Goal: Information Seeking & Learning: Learn about a topic

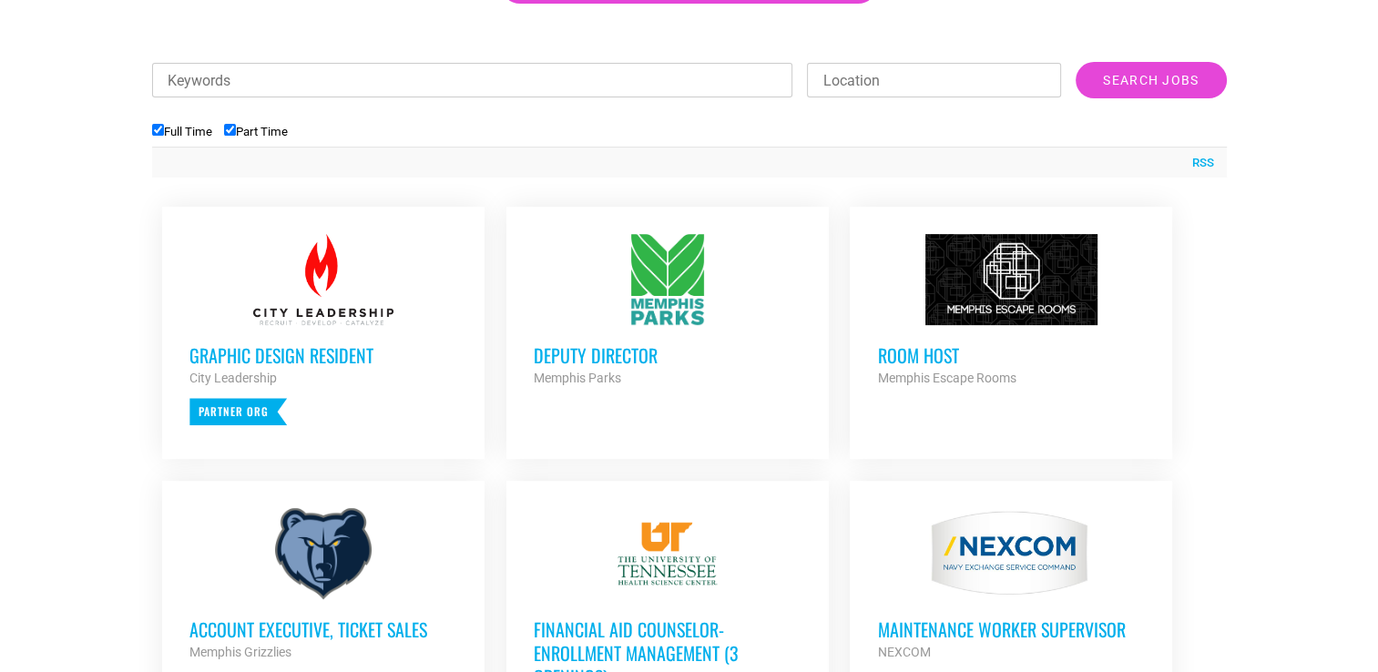
scroll to position [776, 0]
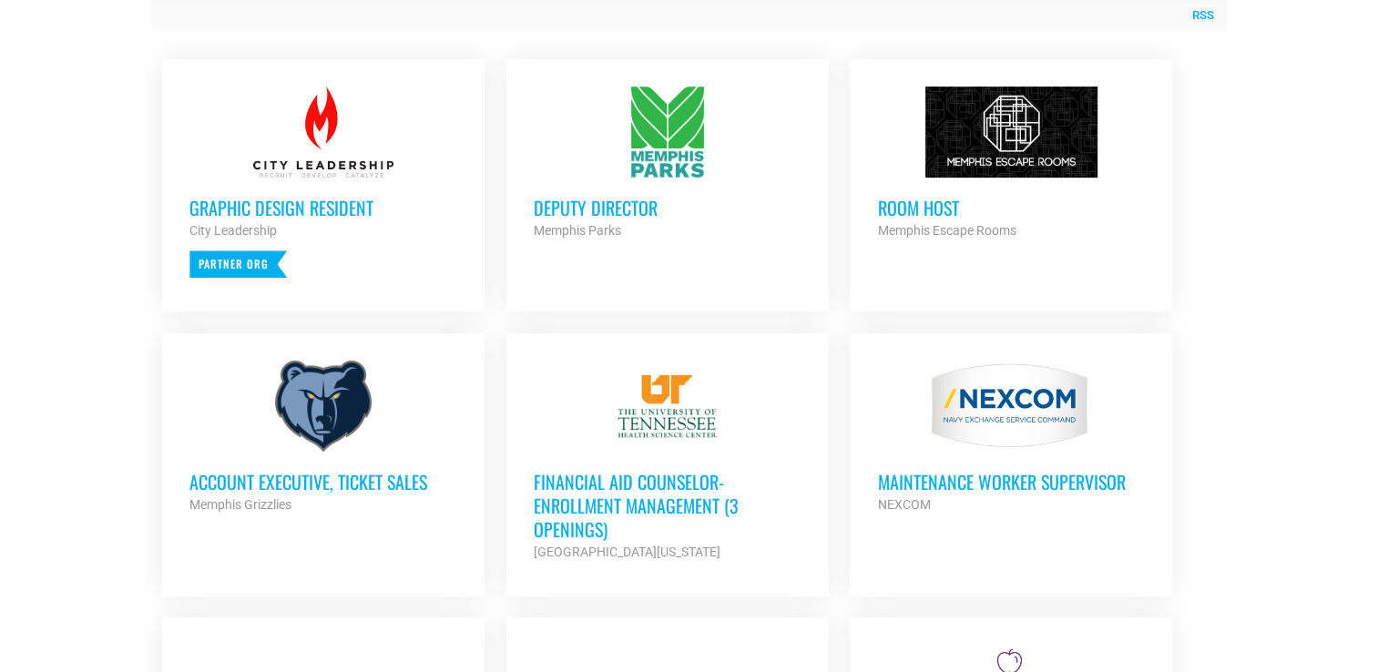
click at [934, 200] on h3 "Room Host" at bounding box center [1011, 208] width 268 height 24
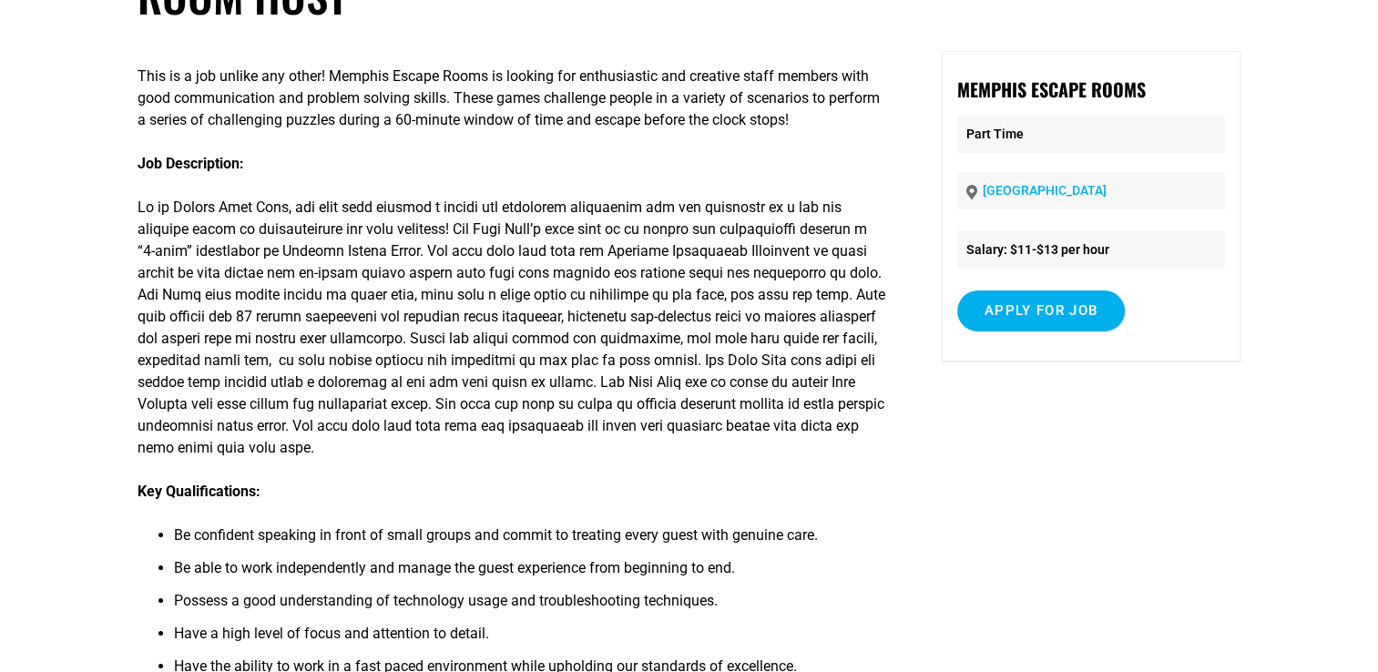
scroll to position [149, 0]
click at [1050, 316] on input "Apply for job" at bounding box center [1041, 310] width 168 height 41
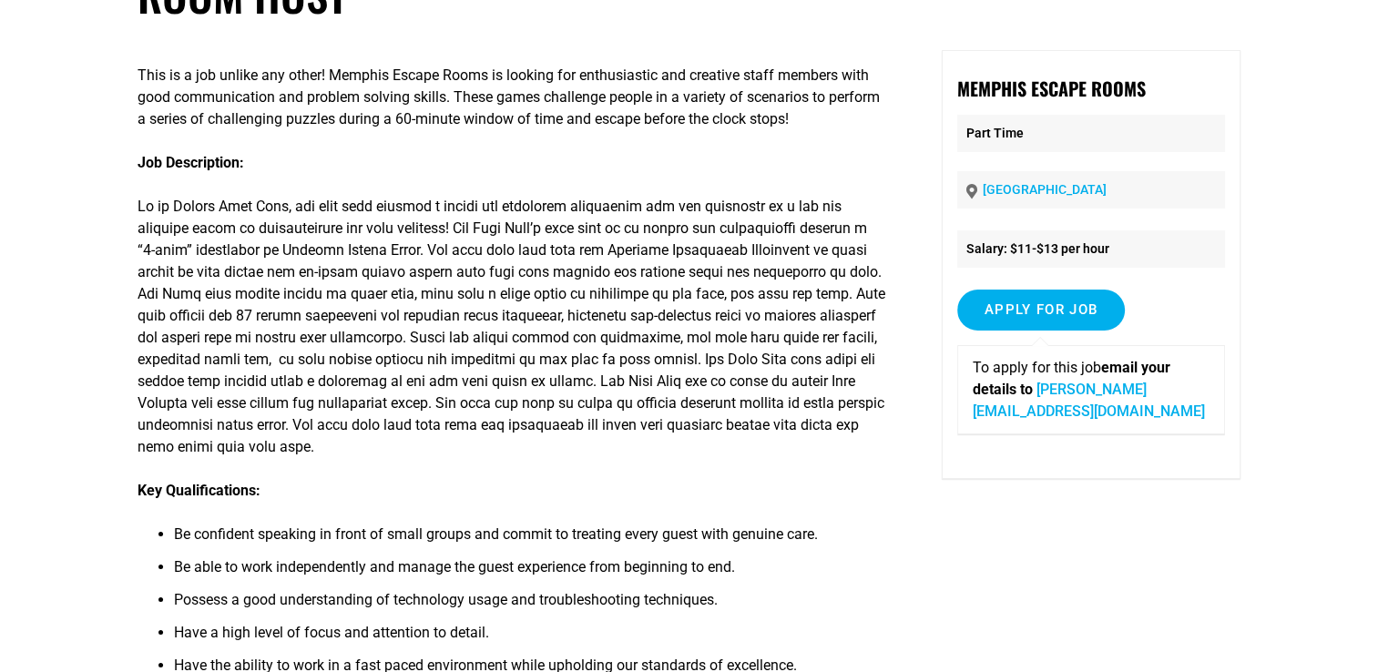
click at [1078, 416] on link "mallory@puzzolcreative.com" at bounding box center [1089, 400] width 232 height 39
click at [831, 138] on div "This is a job unlike any other! Memphis Escape Rooms is looking for enthusiasti…" at bounding box center [512, 513] width 749 height 926
drag, startPoint x: 1175, startPoint y: 413, endPoint x: 973, endPoint y: 427, distance: 202.6
click at [973, 427] on div "To apply for this job email your details to mallory@puzzolcreative.com" at bounding box center [1091, 389] width 268 height 89
copy link "mallory@puzzolcreative.com"
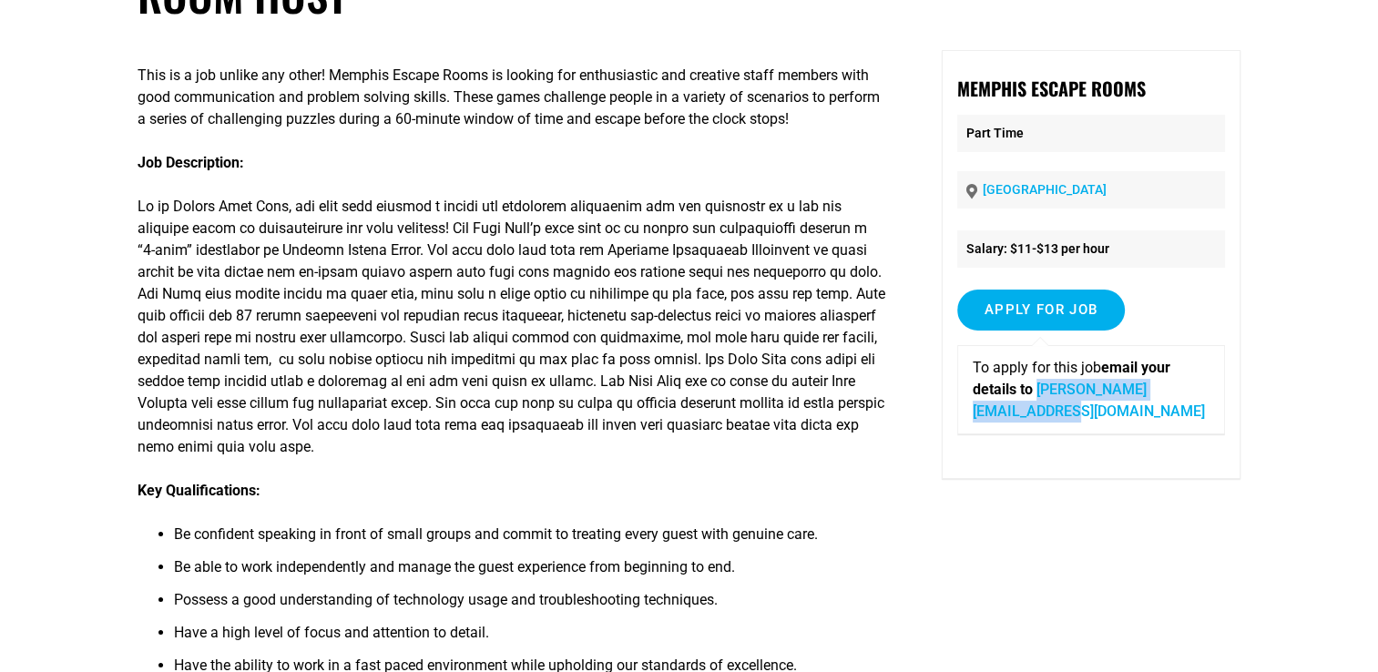
scroll to position [0, 0]
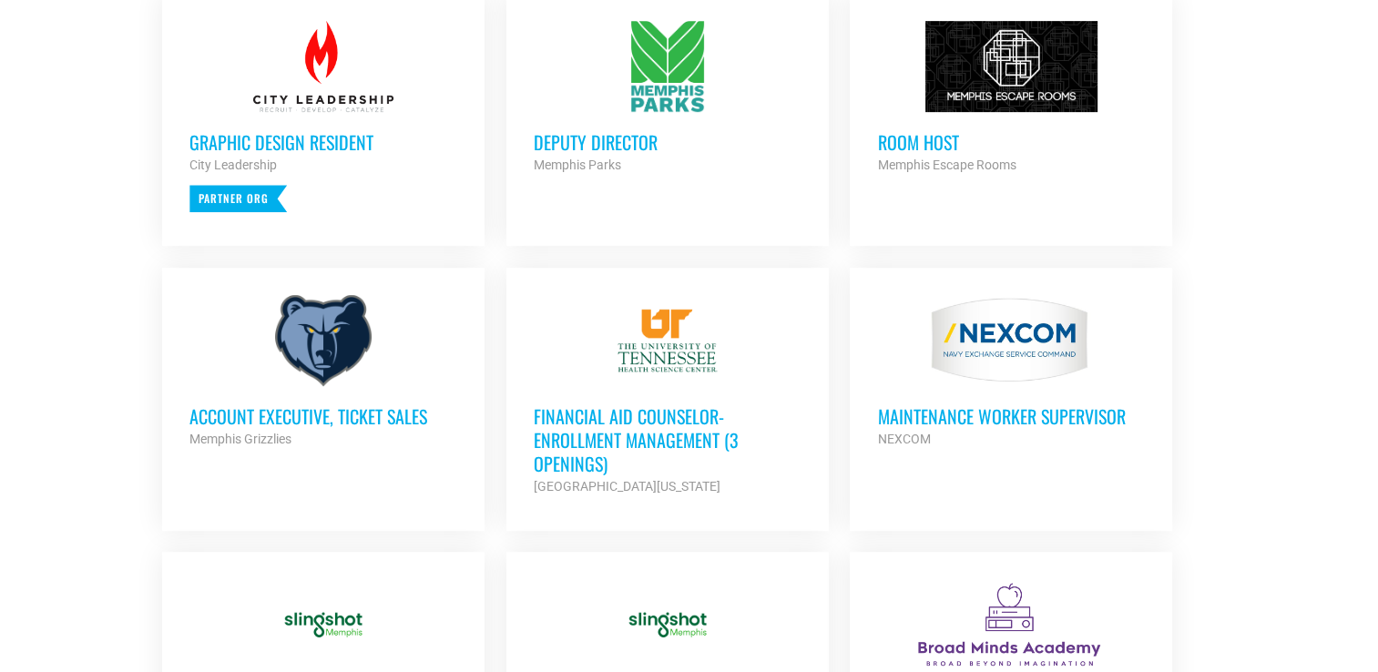
scroll to position [838, 0]
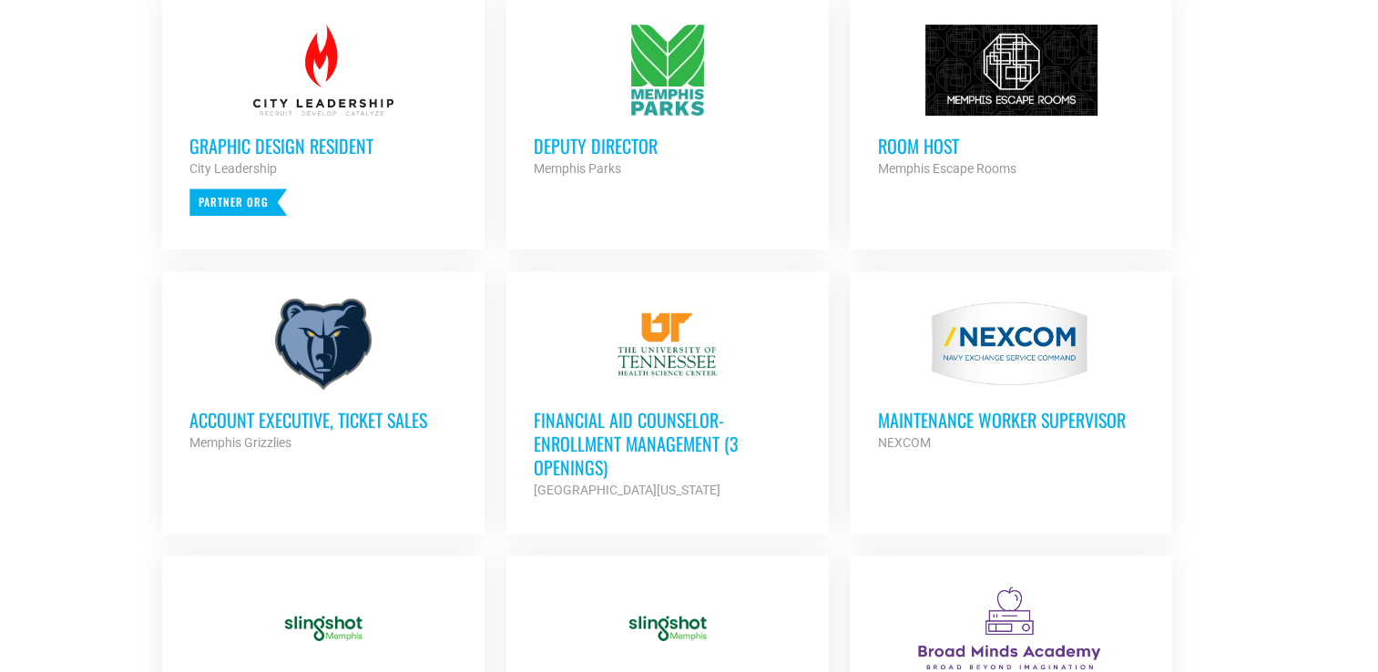
click at [370, 419] on h3 "Account Executive, Ticket Sales" at bounding box center [323, 420] width 268 height 24
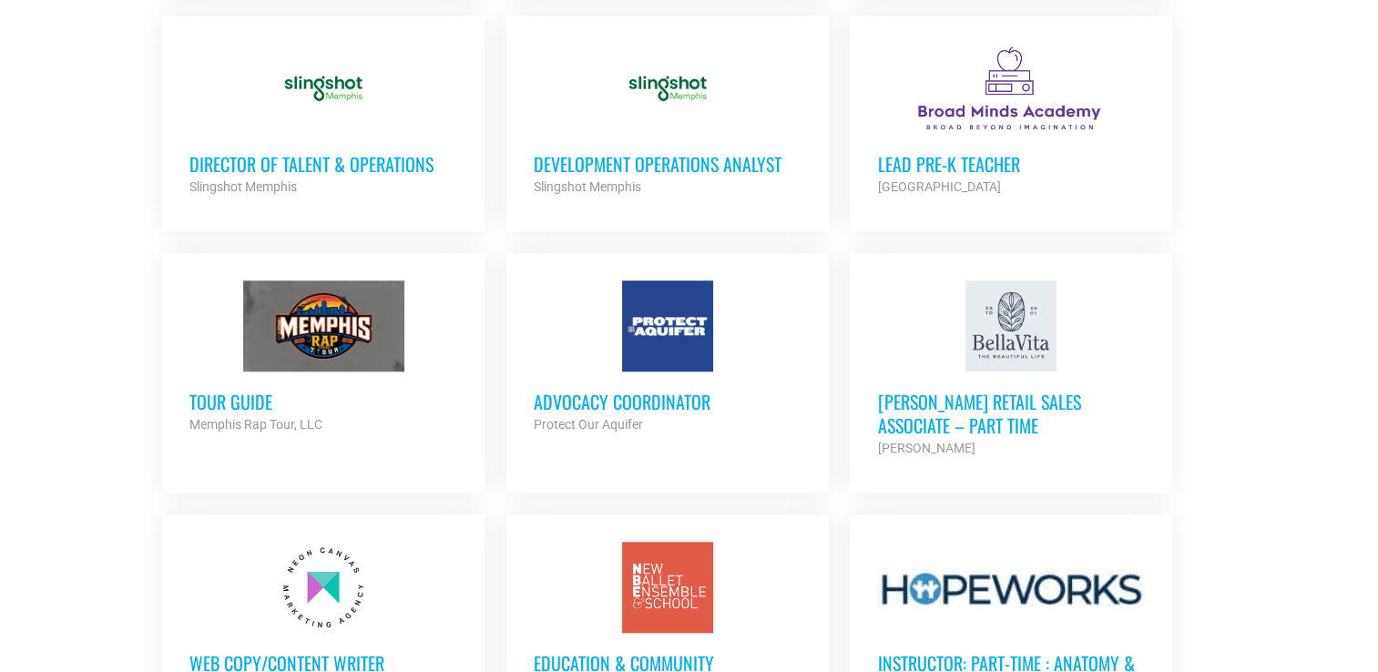
scroll to position [1380, 0]
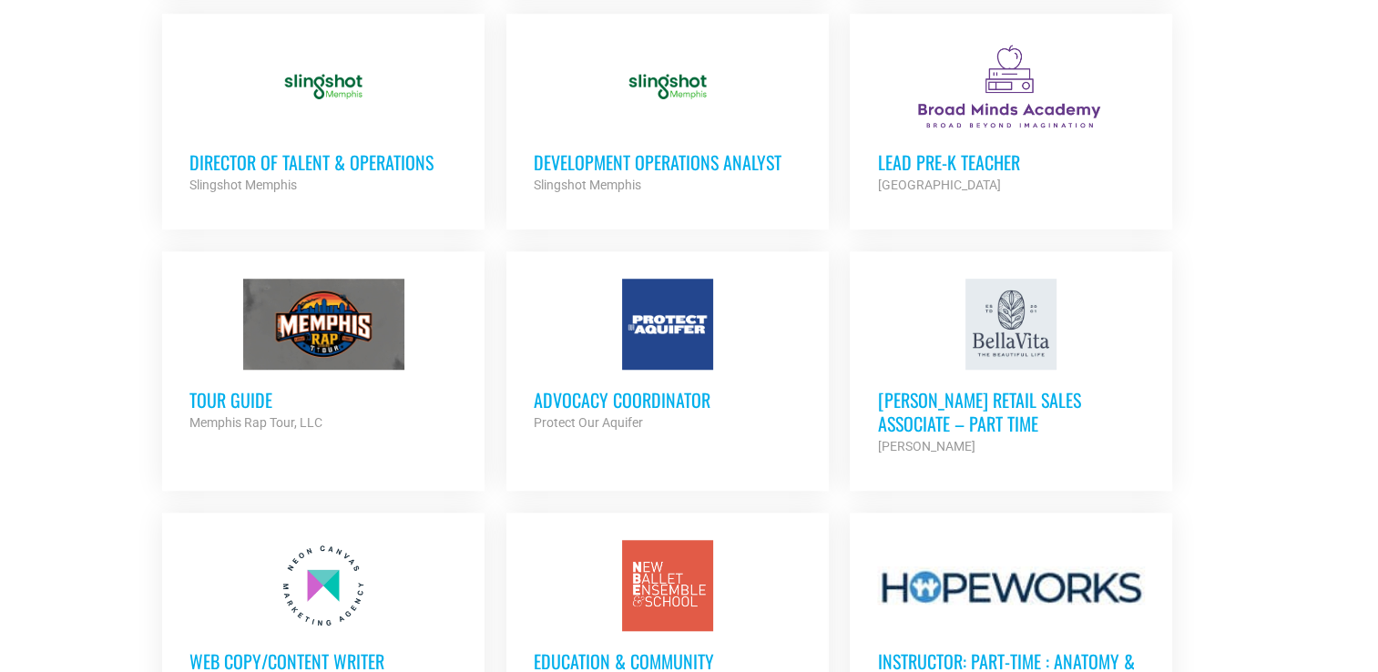
click at [913, 404] on h3 "[PERSON_NAME] Retail Sales Associate – Part Time" at bounding box center [1011, 411] width 268 height 47
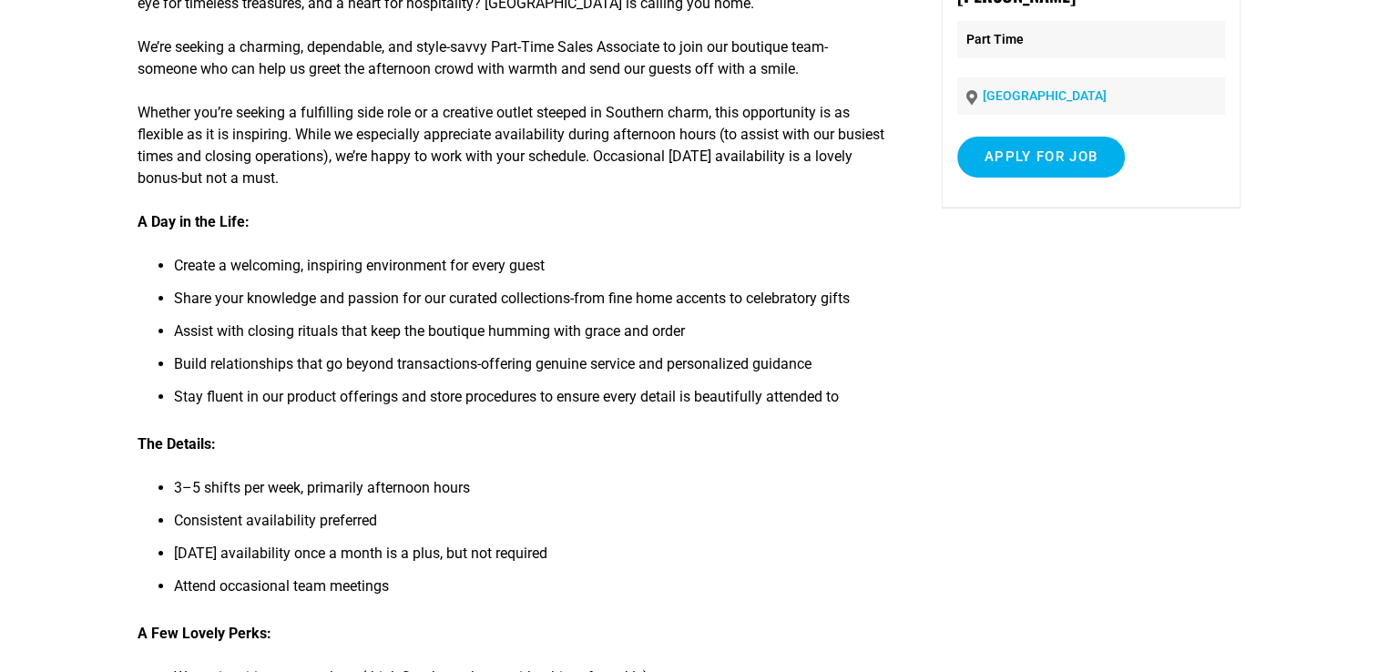
scroll to position [211, 0]
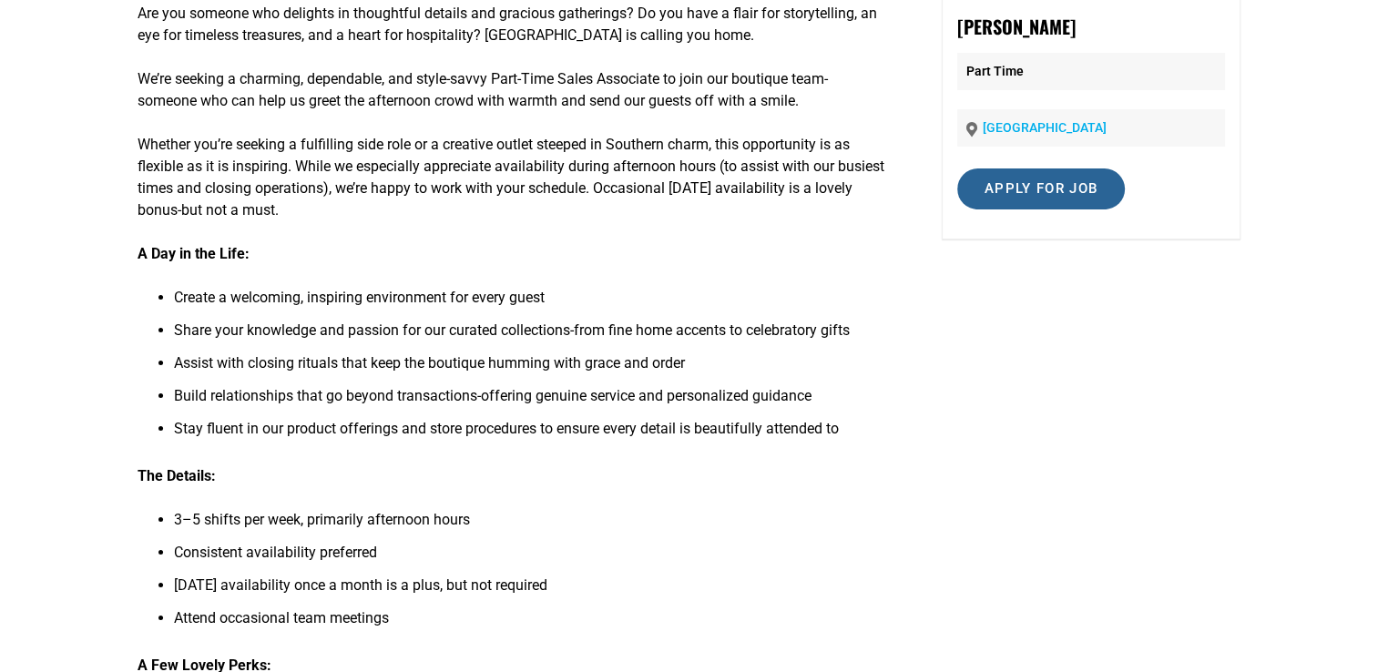
click at [1058, 193] on input "Apply for job" at bounding box center [1041, 188] width 168 height 41
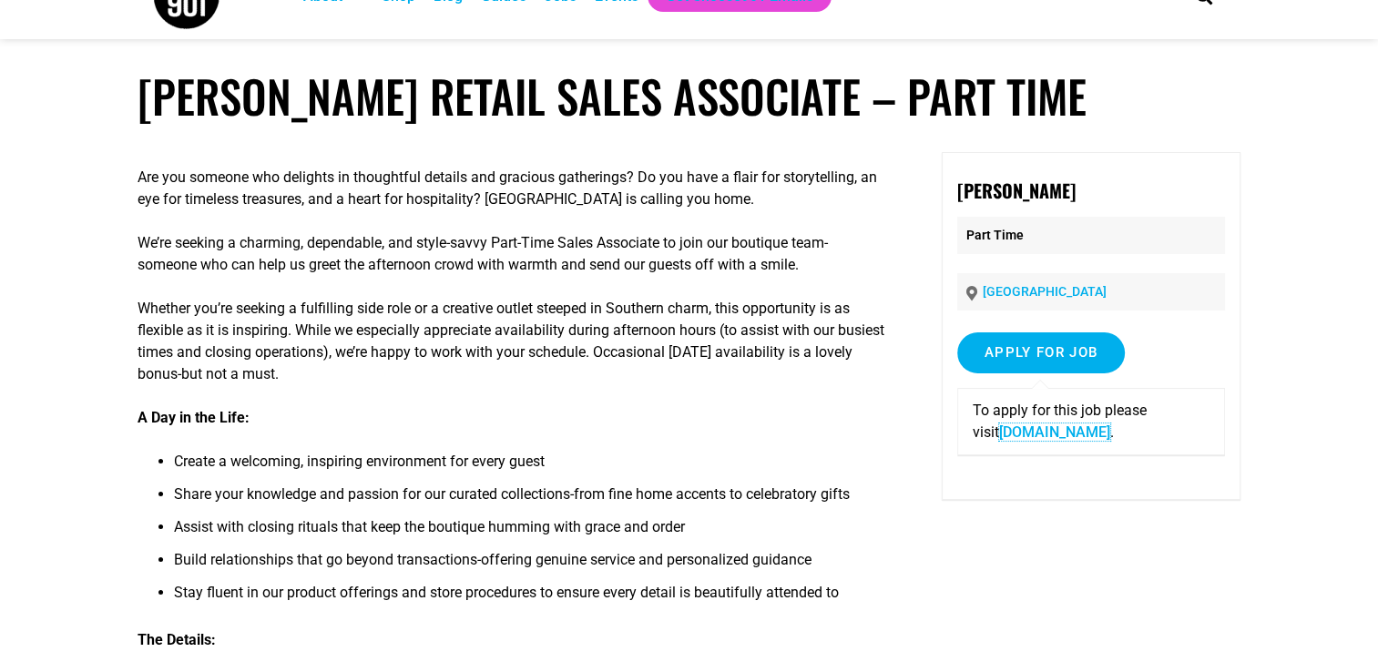
scroll to position [0, 0]
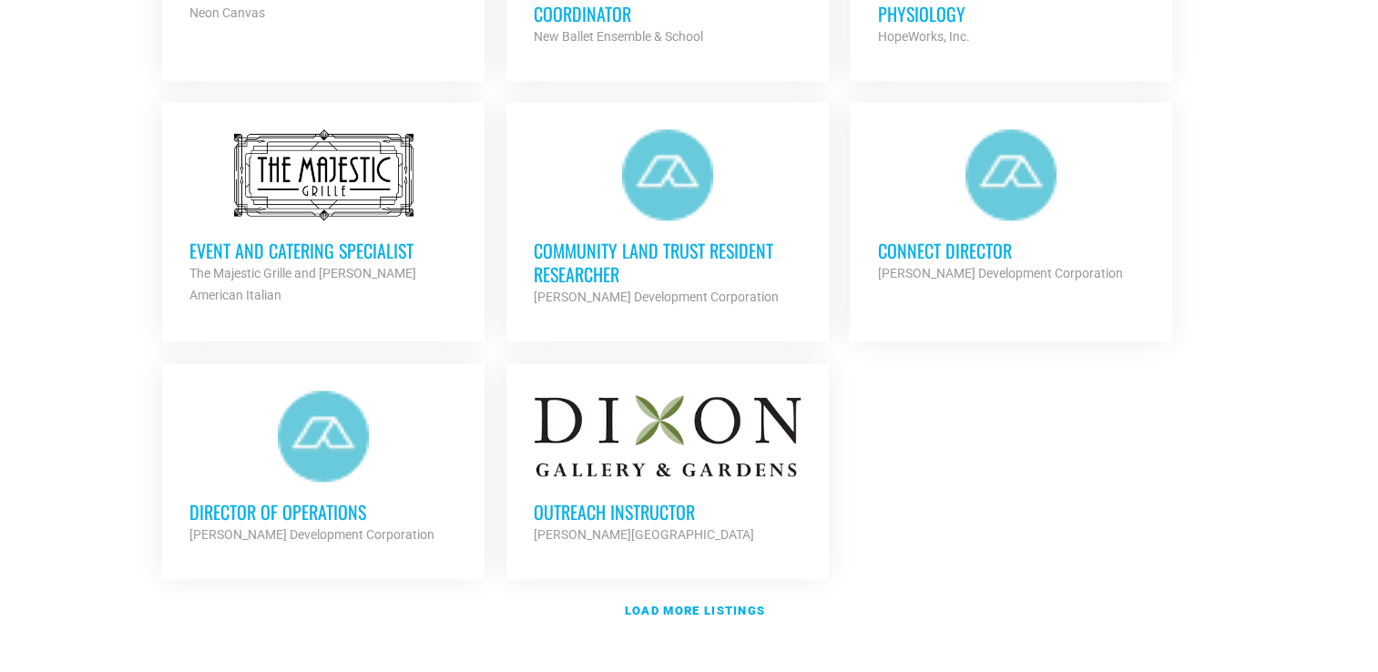
scroll to position [2061, 0]
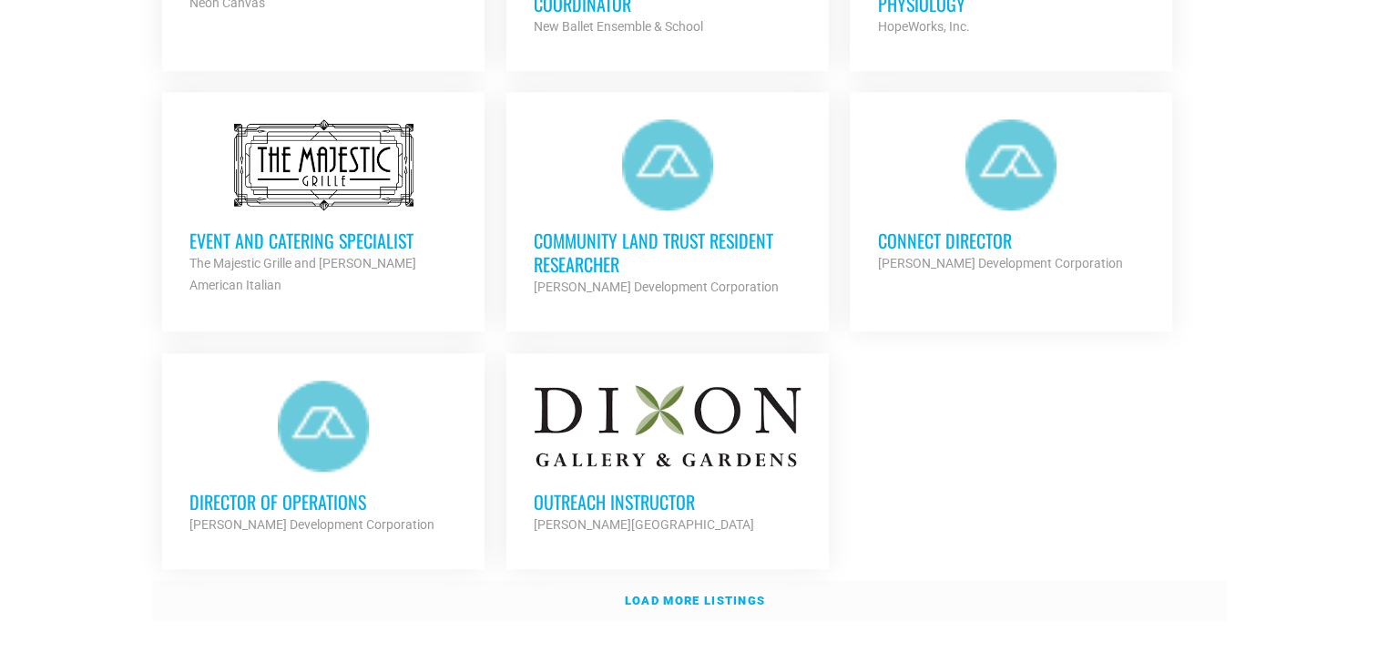
click at [707, 580] on link "Load more listings" at bounding box center [689, 601] width 1075 height 42
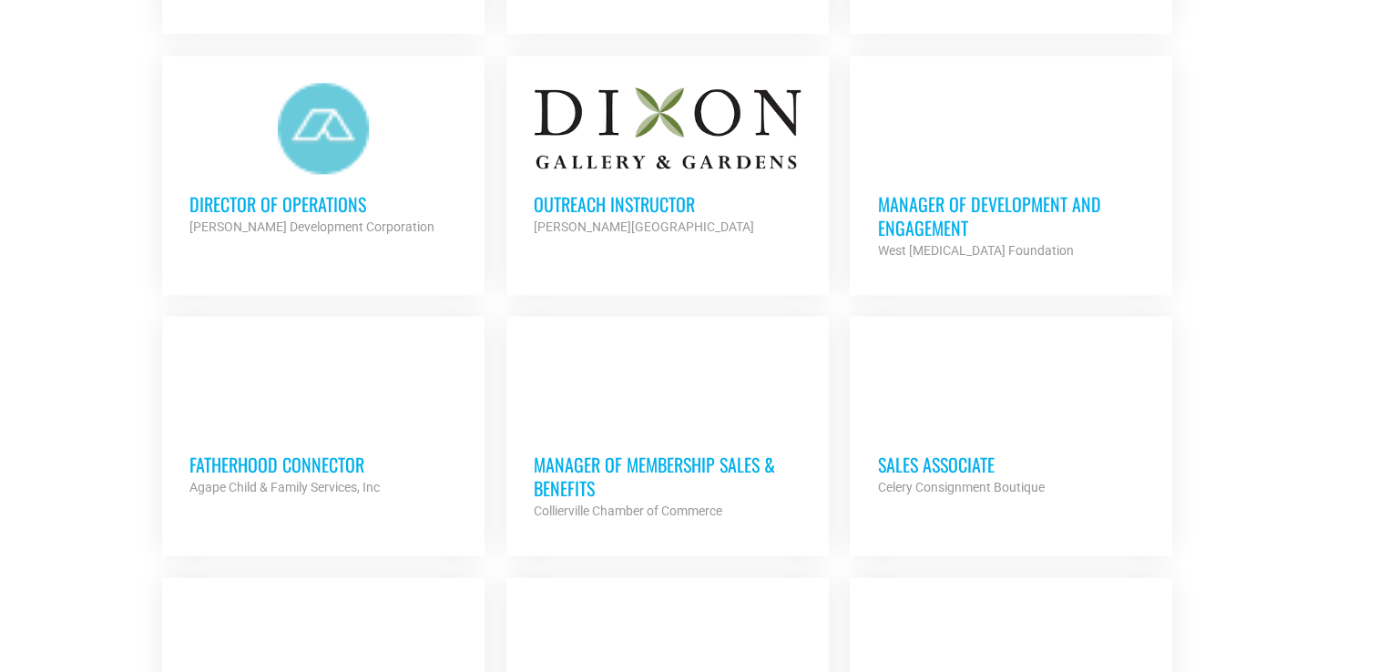
scroll to position [2499, 0]
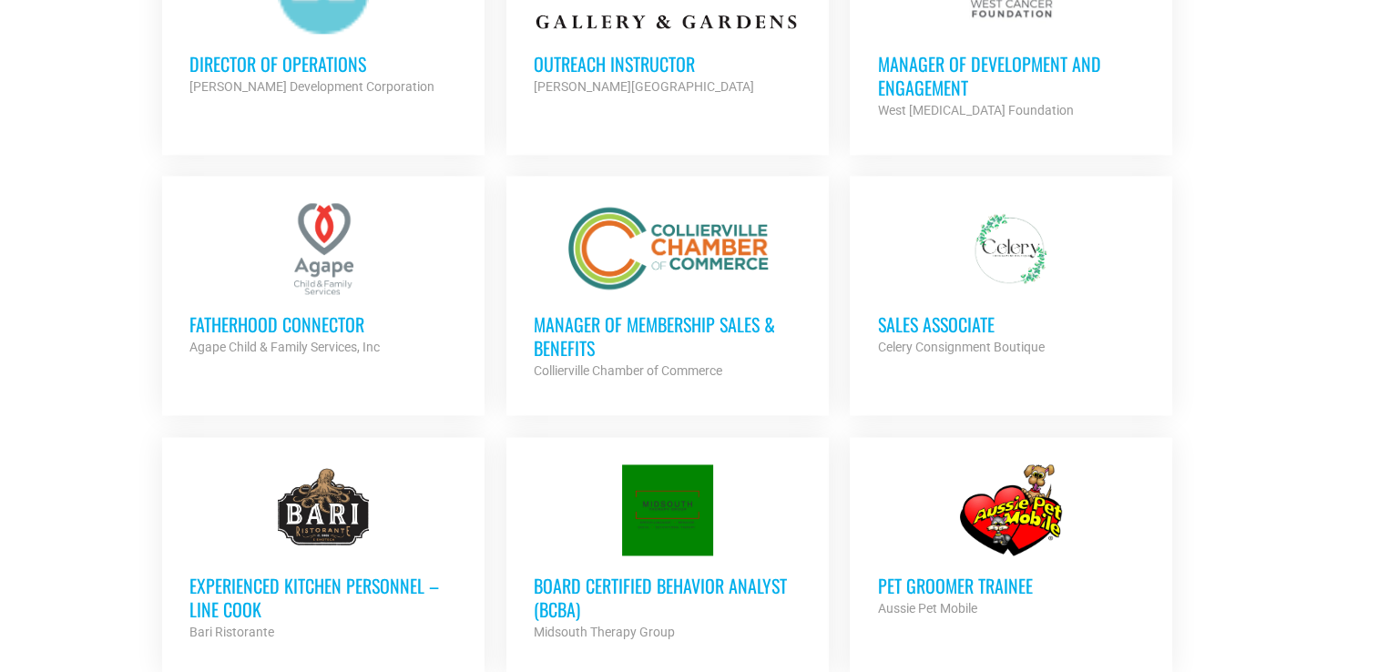
click at [960, 312] on h3 "Sales Associate" at bounding box center [1011, 324] width 268 height 24
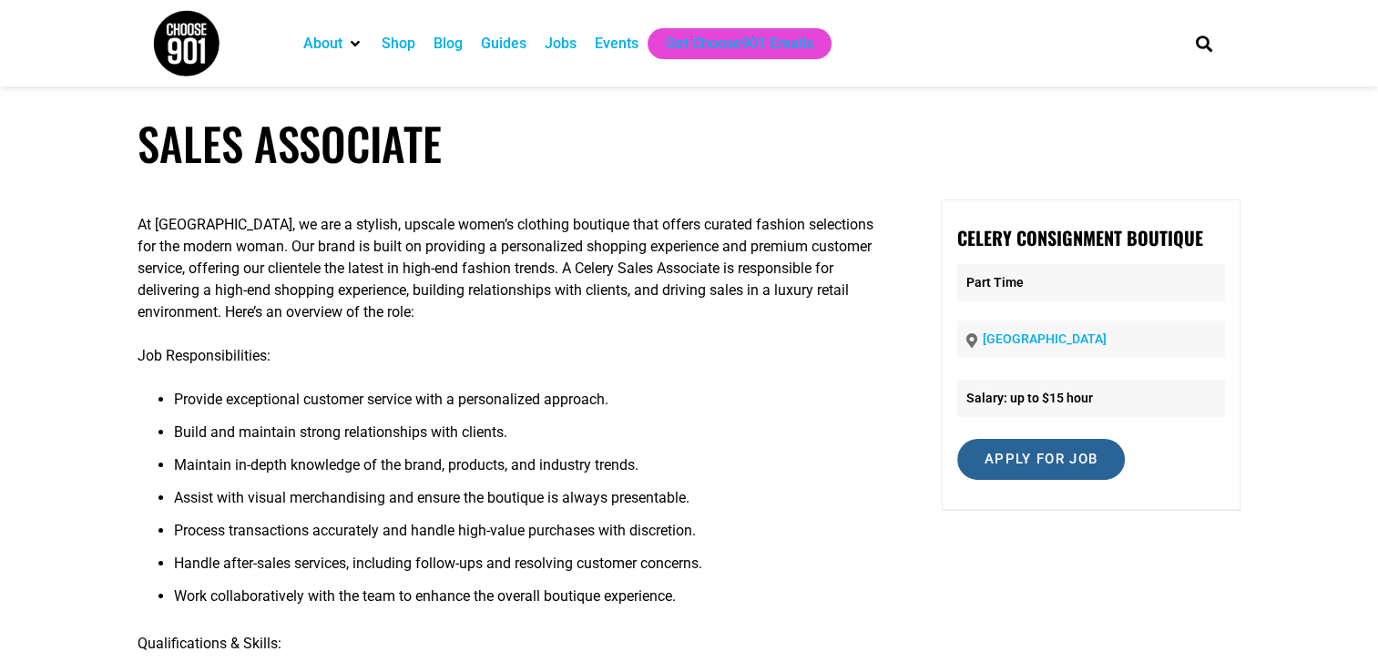
click at [996, 464] on input "Apply for job" at bounding box center [1041, 459] width 168 height 41
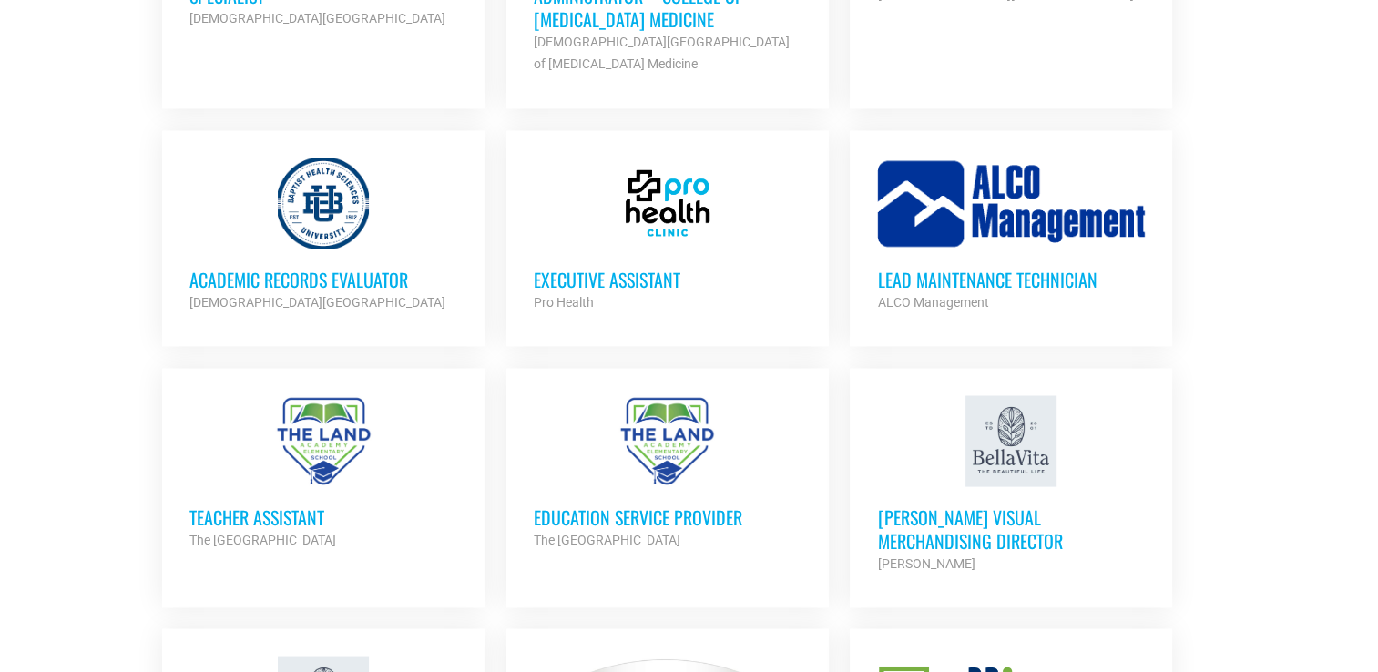
scroll to position [3372, 0]
click at [645, 271] on h3 "Executive Assistant" at bounding box center [668, 280] width 268 height 24
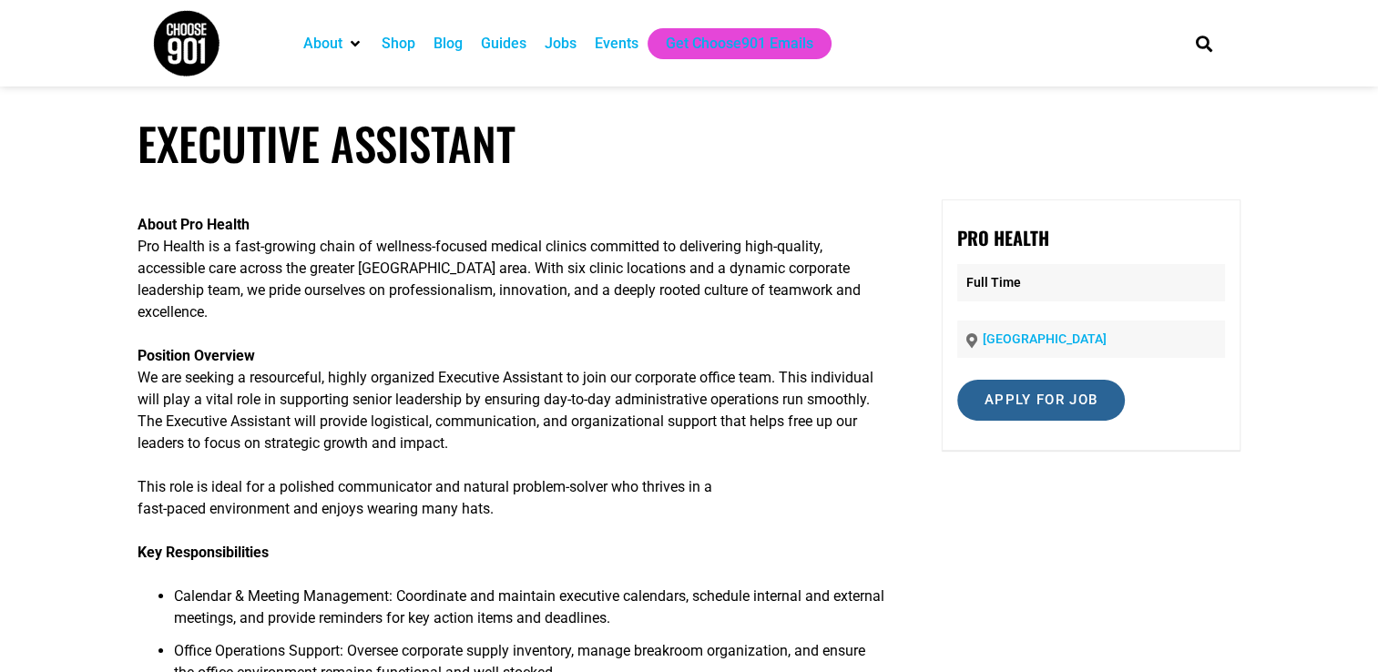
click at [1016, 382] on input "Apply for job" at bounding box center [1041, 400] width 168 height 41
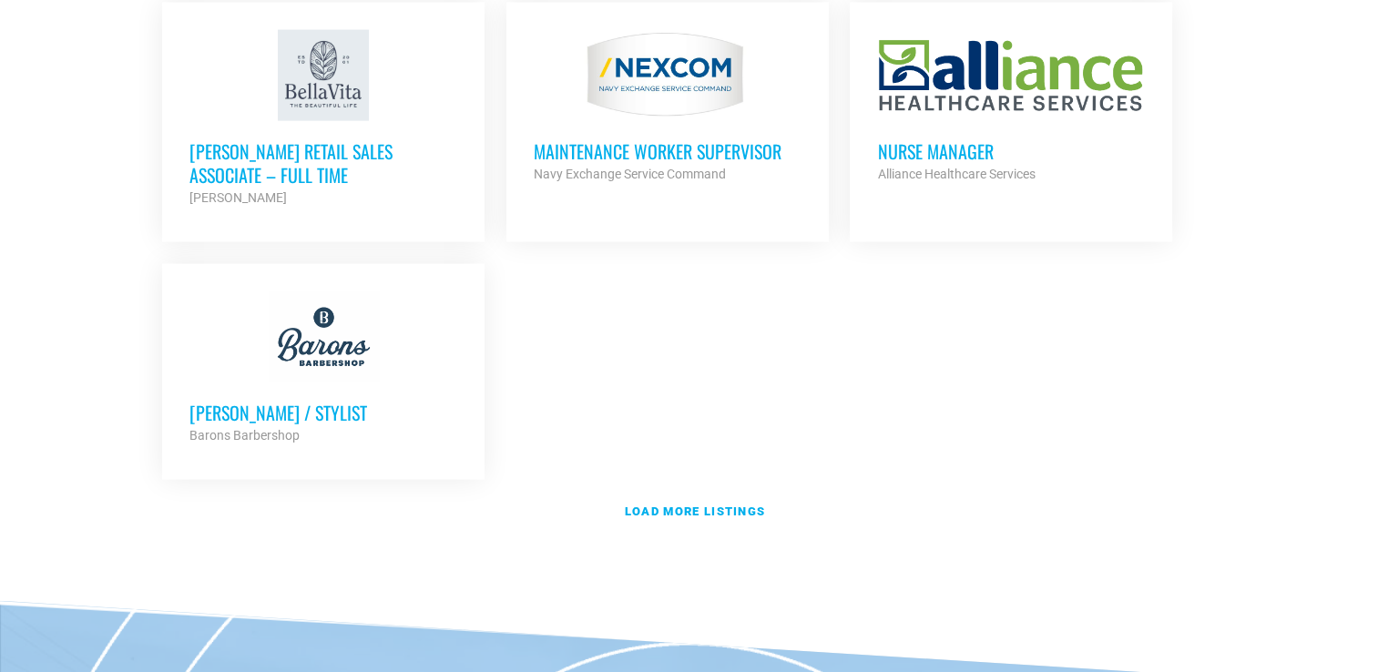
scroll to position [4000, 0]
click at [661, 504] on strong "Load more listings" at bounding box center [695, 511] width 140 height 14
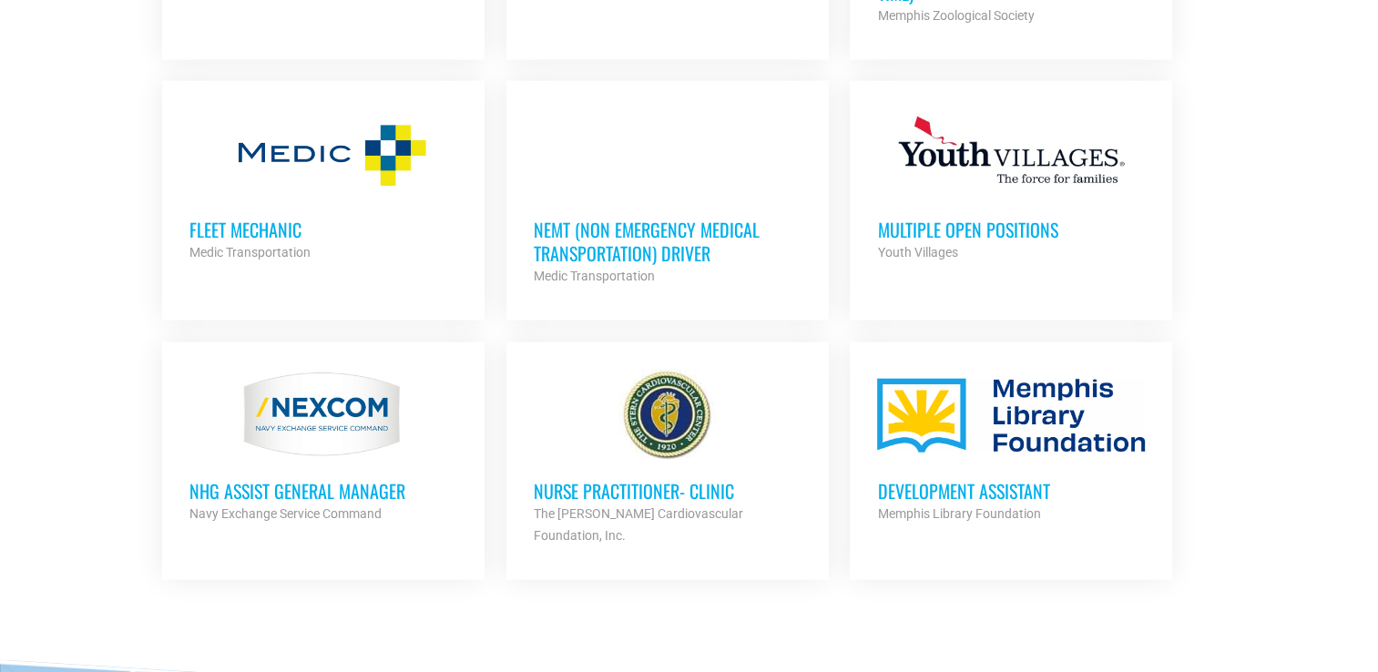
scroll to position [4525, 0]
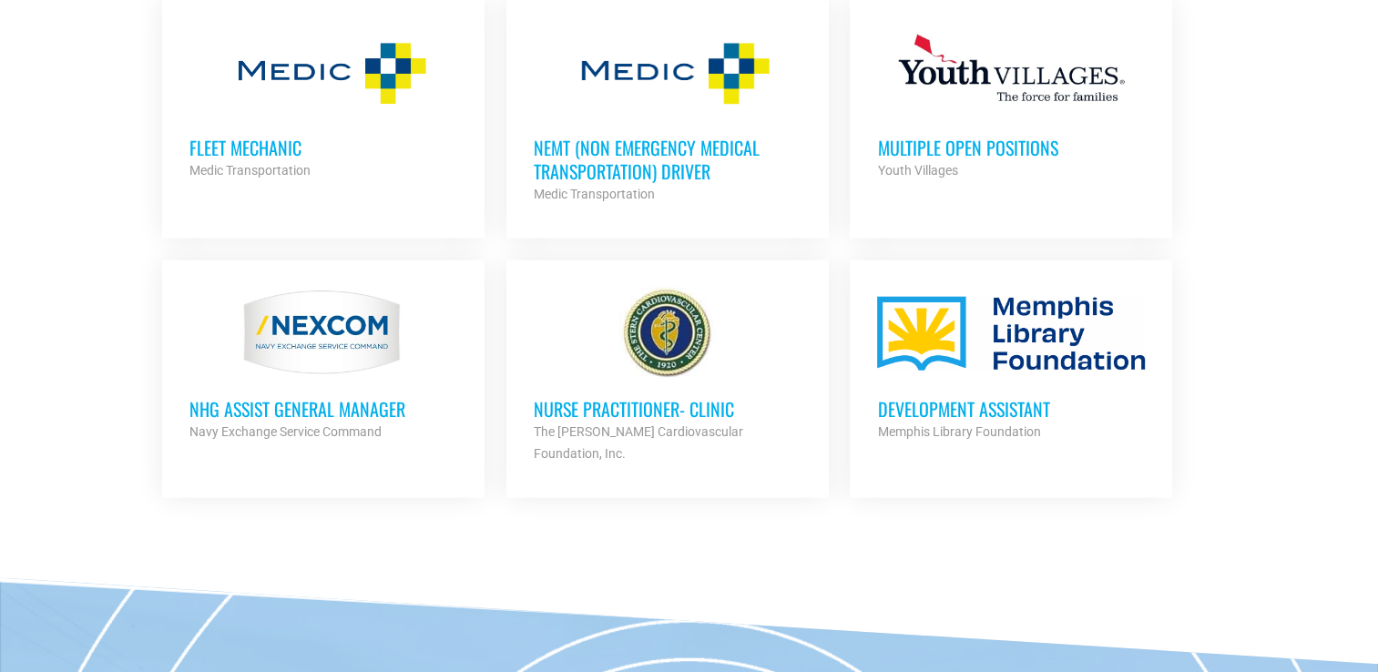
click at [975, 397] on h3 "Development Assistant" at bounding box center [1011, 409] width 268 height 24
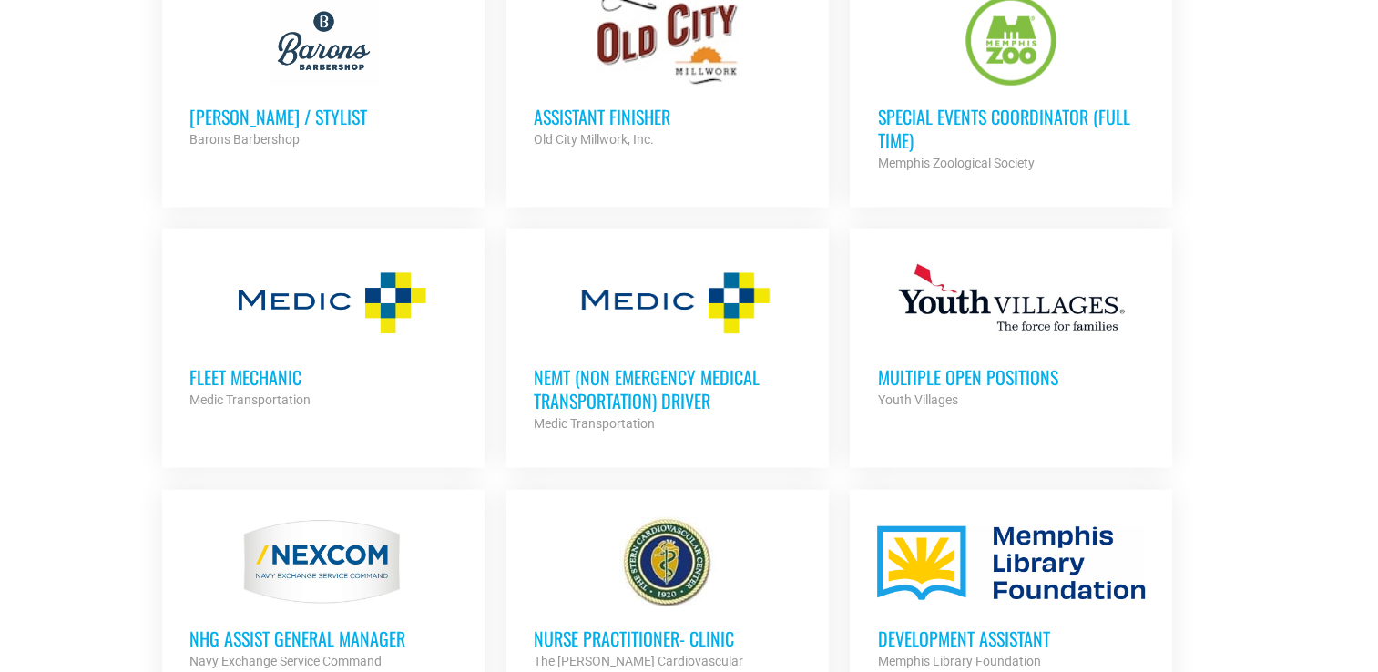
scroll to position [4295, 0]
click at [981, 365] on h3 "Multiple Open Positions" at bounding box center [1011, 377] width 268 height 24
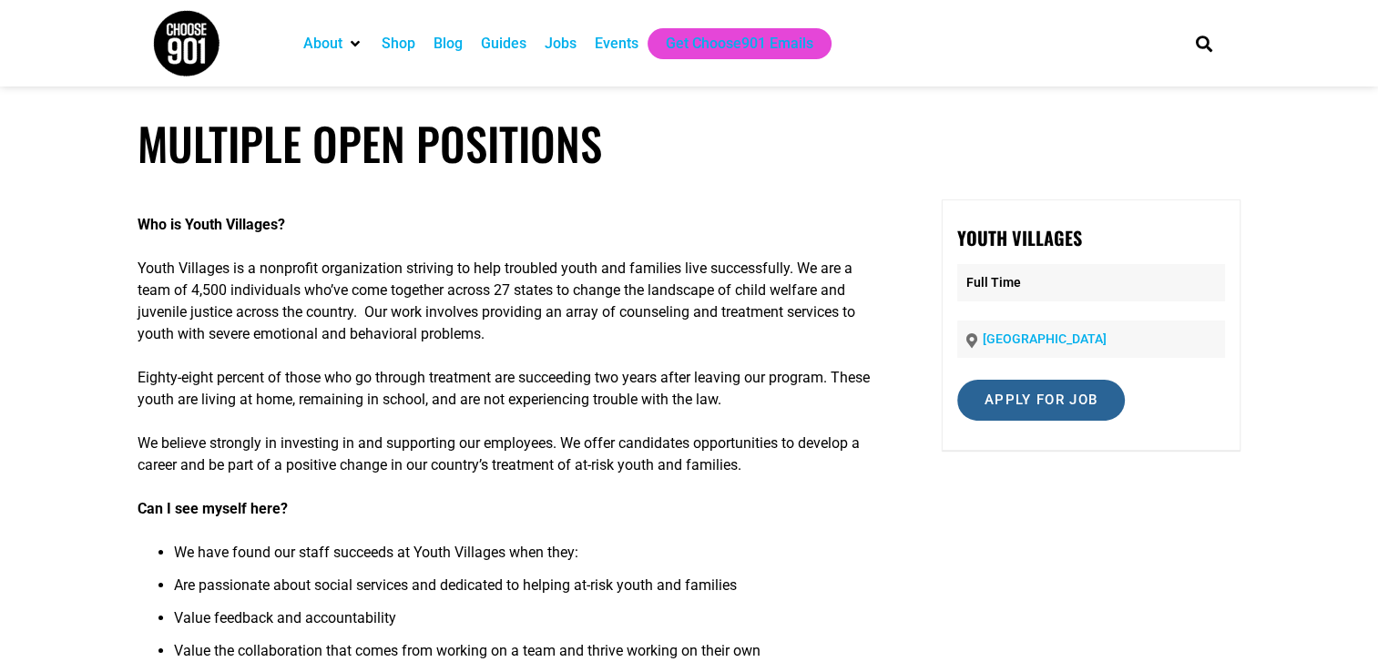
click at [1030, 407] on input "Apply for job" at bounding box center [1041, 400] width 168 height 41
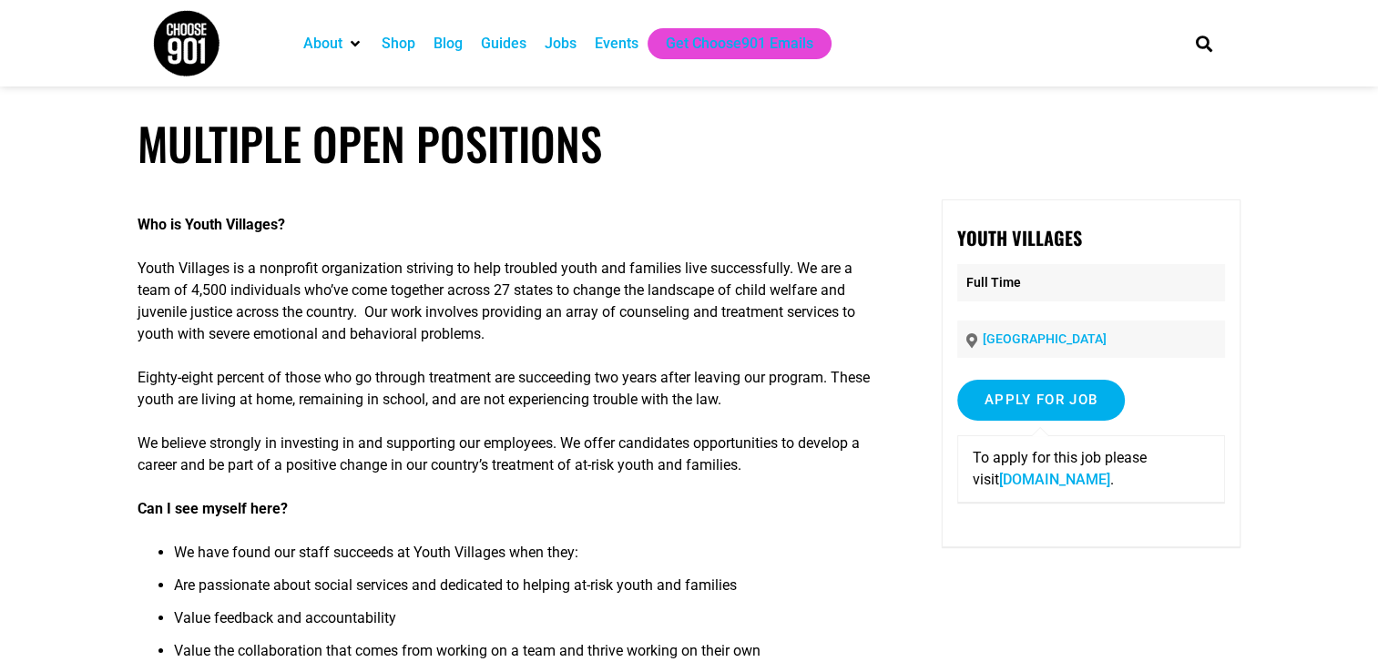
drag, startPoint x: 1057, startPoint y: 490, endPoint x: 1036, endPoint y: 485, distance: 22.3
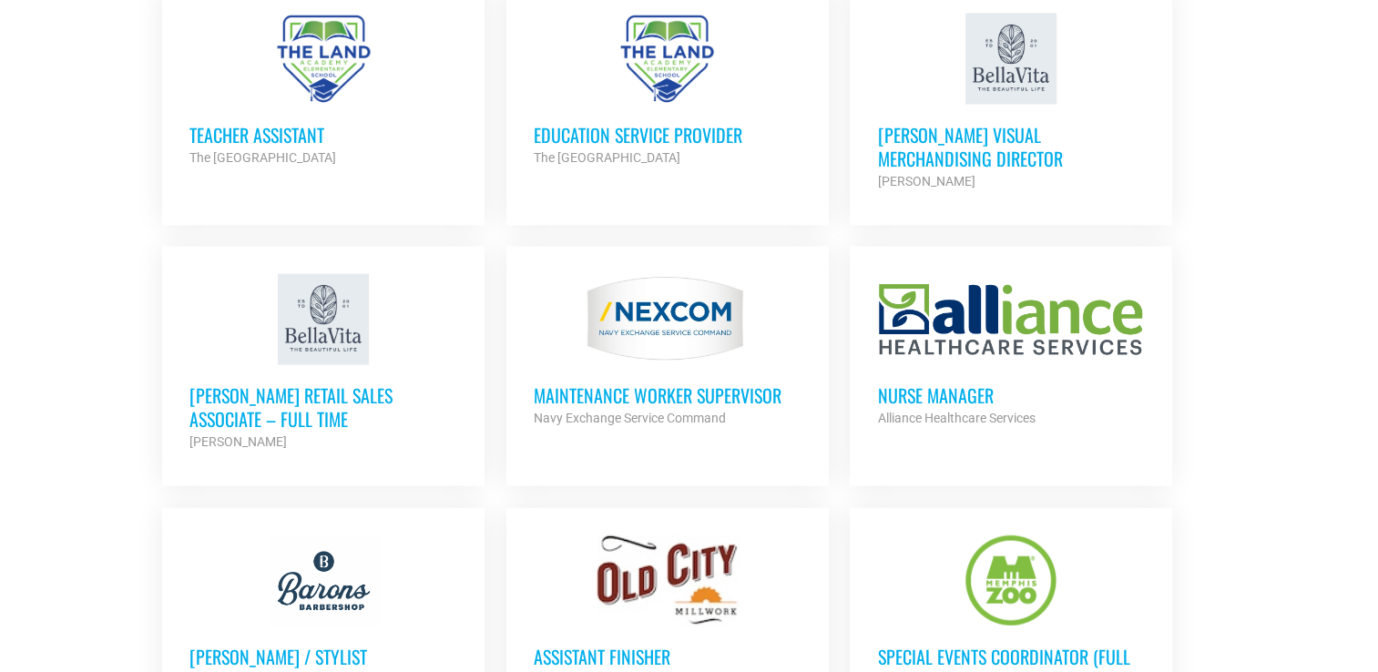
scroll to position [3572, 0]
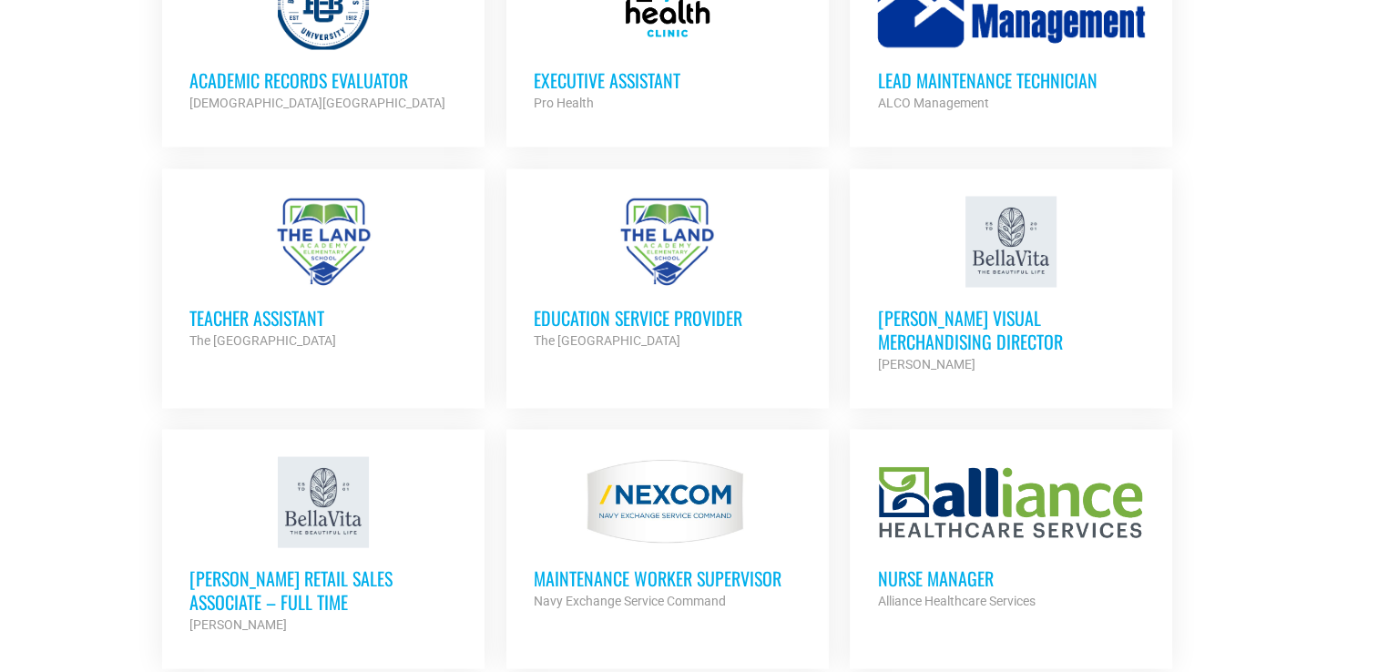
click at [942, 310] on h3 "[PERSON_NAME] Visual Merchandising Director" at bounding box center [1011, 329] width 268 height 47
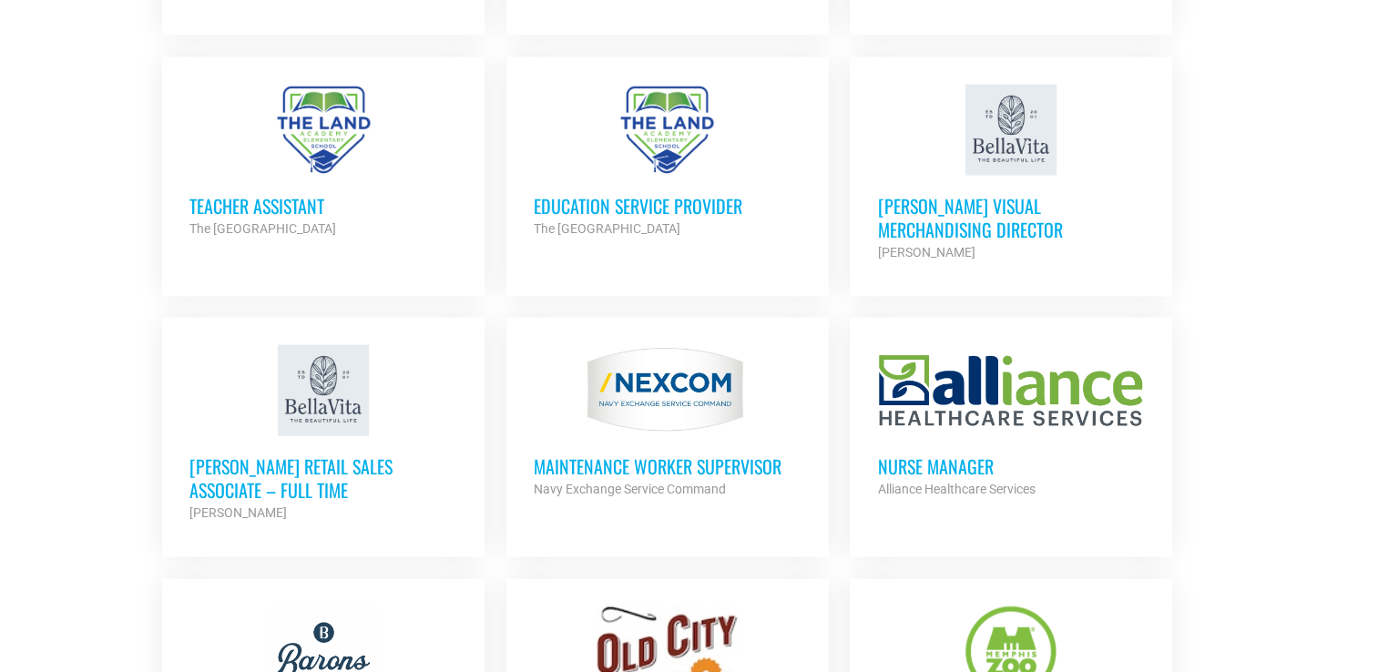
scroll to position [3724, 0]
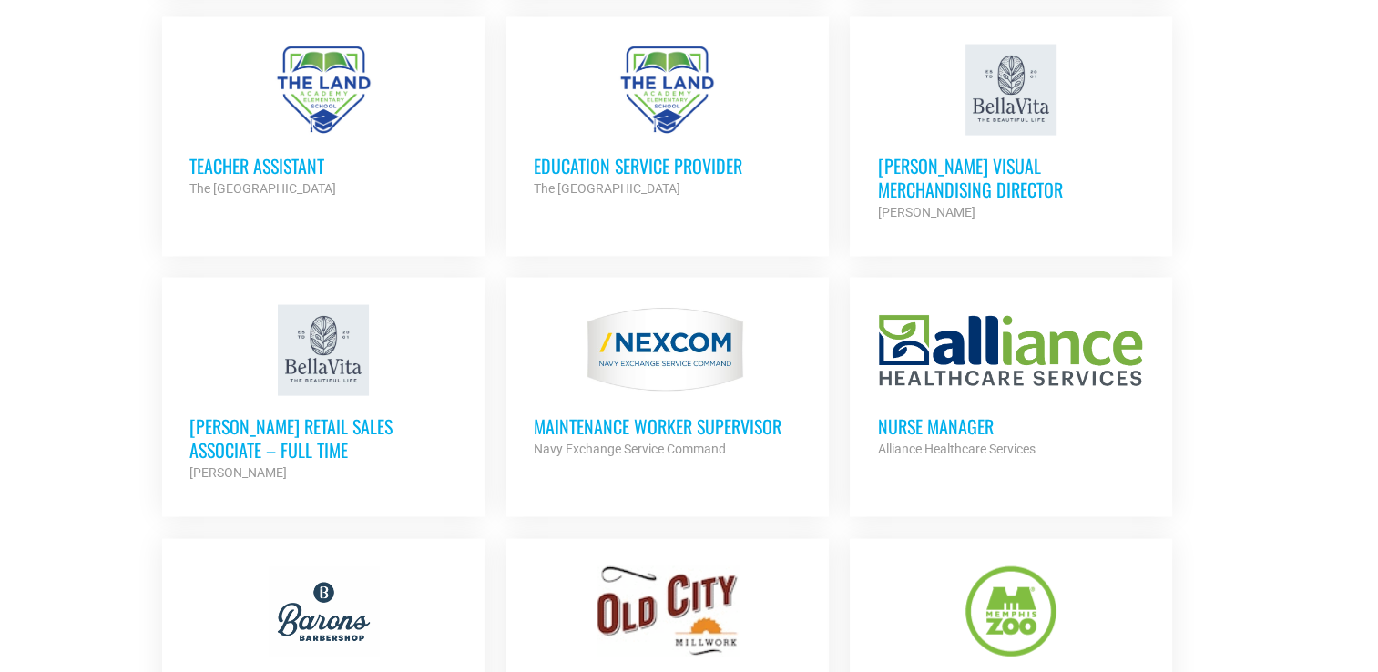
click at [393, 416] on h3 "[PERSON_NAME] Retail Sales Associate – Full Time" at bounding box center [323, 437] width 268 height 47
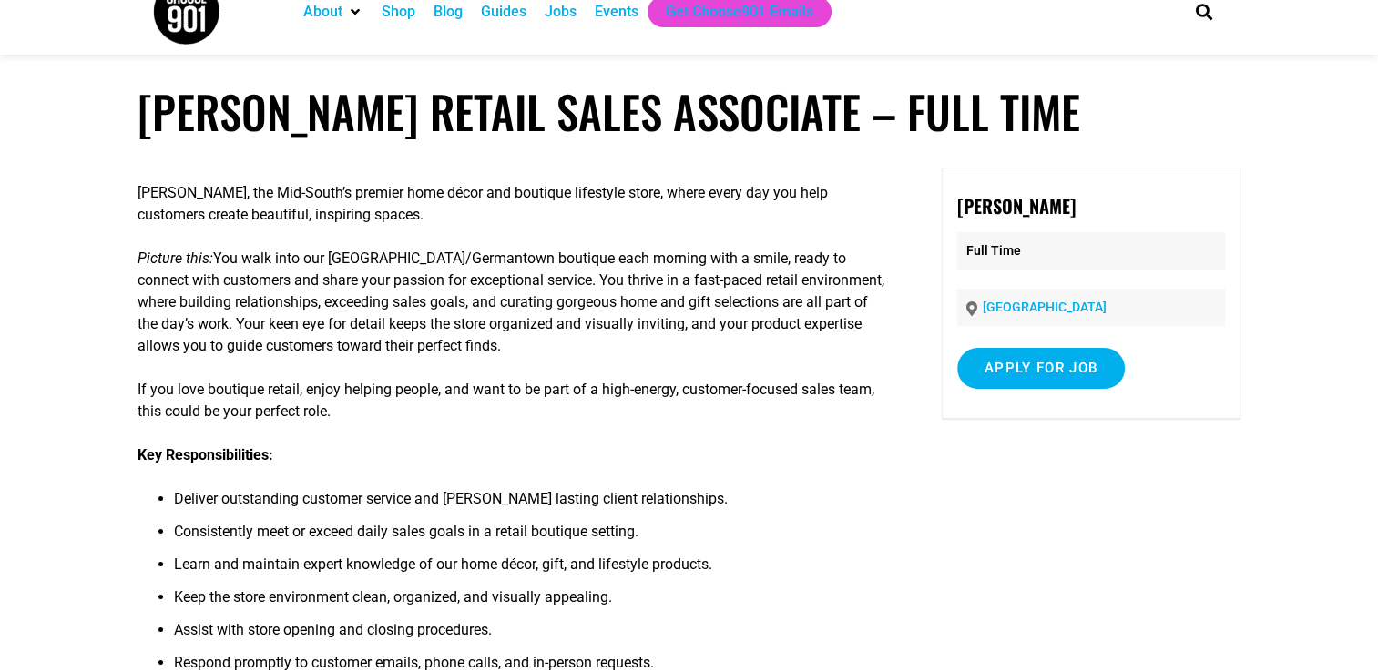
scroll to position [29, 0]
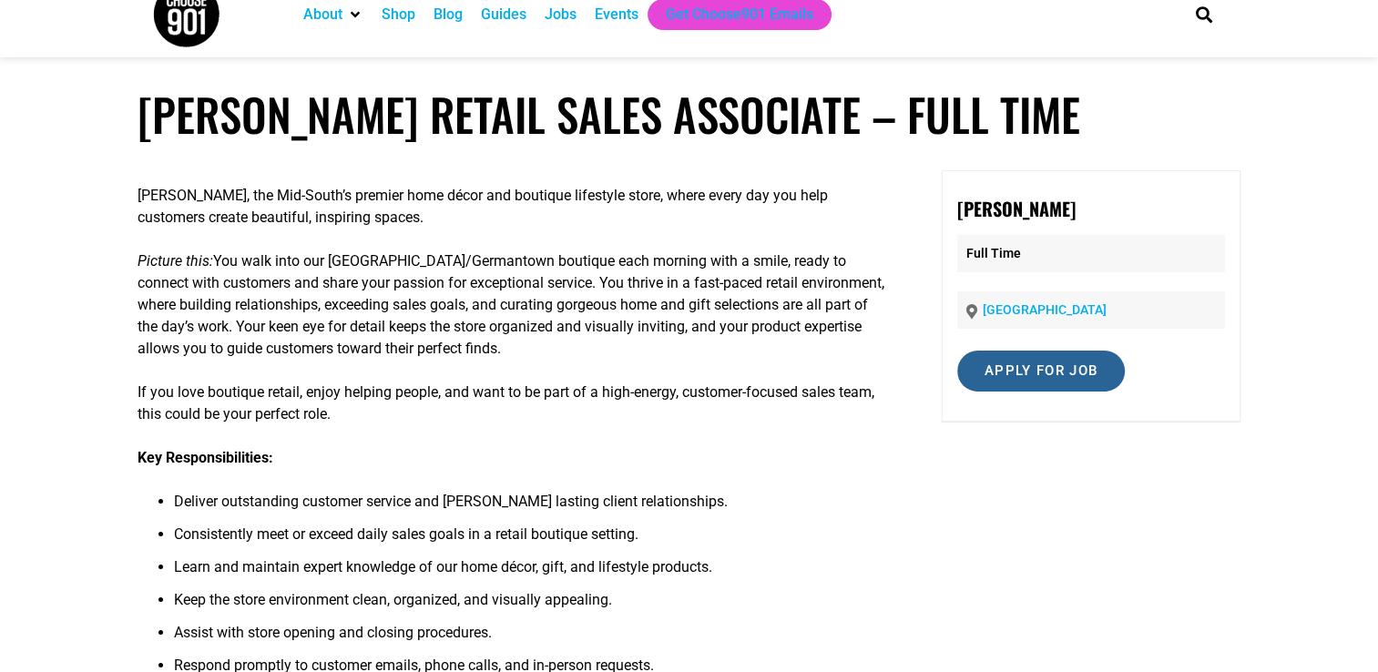
click at [1012, 359] on input "Apply for job" at bounding box center [1041, 371] width 168 height 41
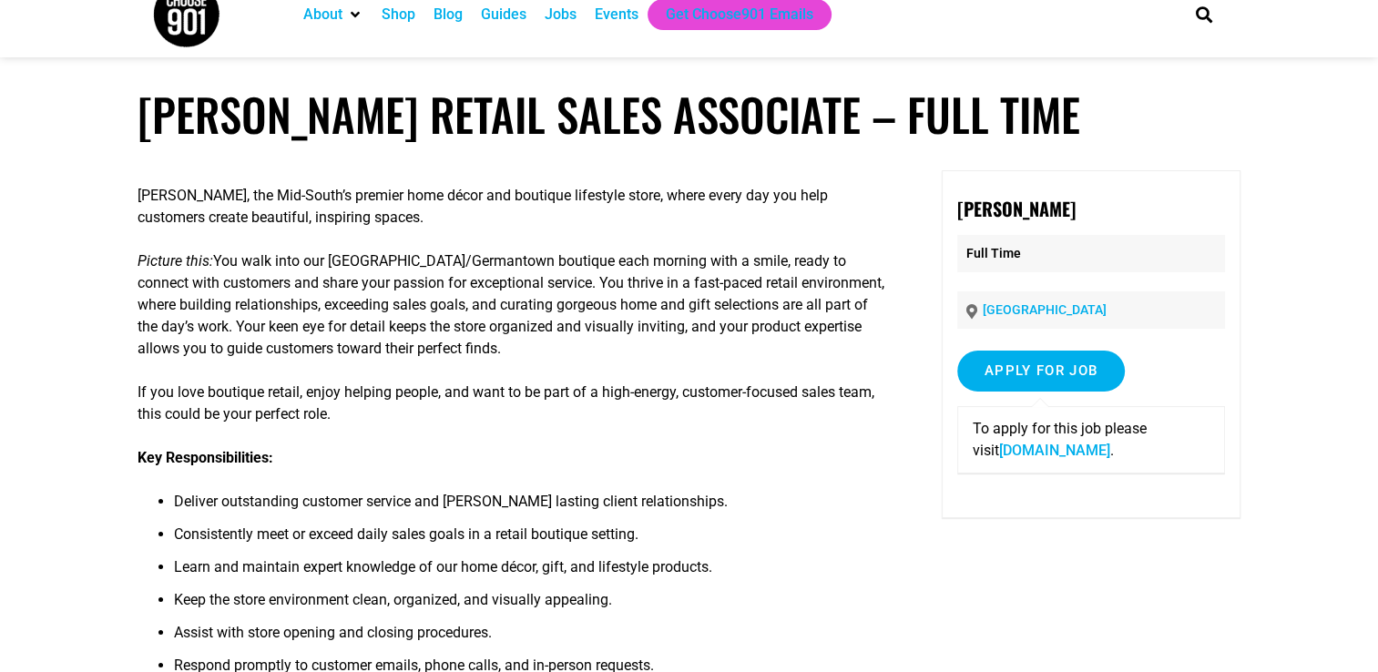
click at [1019, 453] on link "[DOMAIN_NAME]" at bounding box center [1054, 450] width 111 height 17
